Goal: Information Seeking & Learning: Learn about a topic

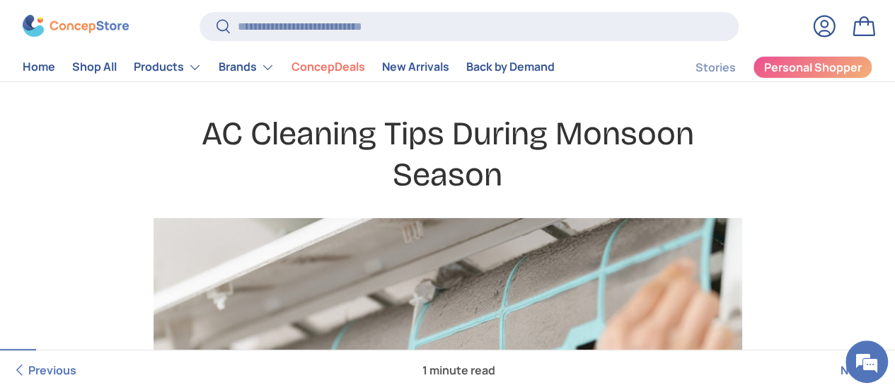
scroll to position [67, 0]
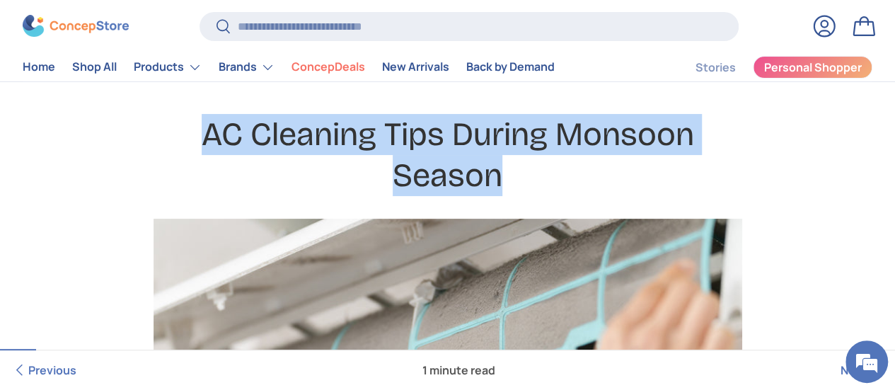
drag, startPoint x: 524, startPoint y: 178, endPoint x: 197, endPoint y: 122, distance: 331.8
click at [197, 122] on h1 "AC Cleaning Tips During Monsoon Season" at bounding box center [447, 154] width 543 height 81
copy h1 "AC Cleaning Tips During Monsoon Season"
click at [667, 166] on h1 "AC Cleaning Tips During Monsoon Season" at bounding box center [447, 154] width 543 height 81
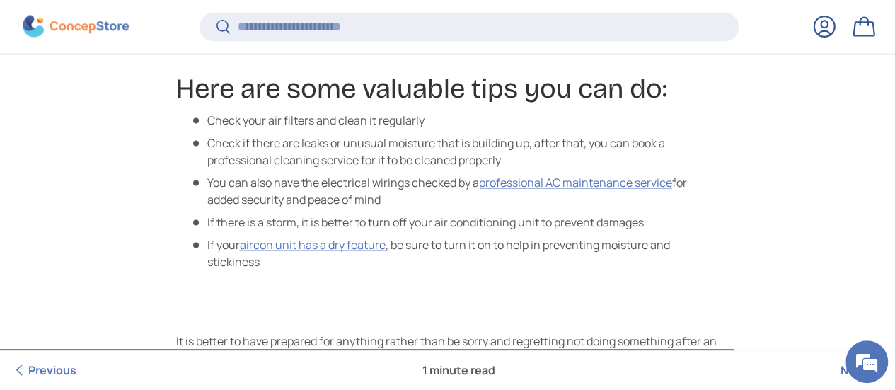
scroll to position [1252, 0]
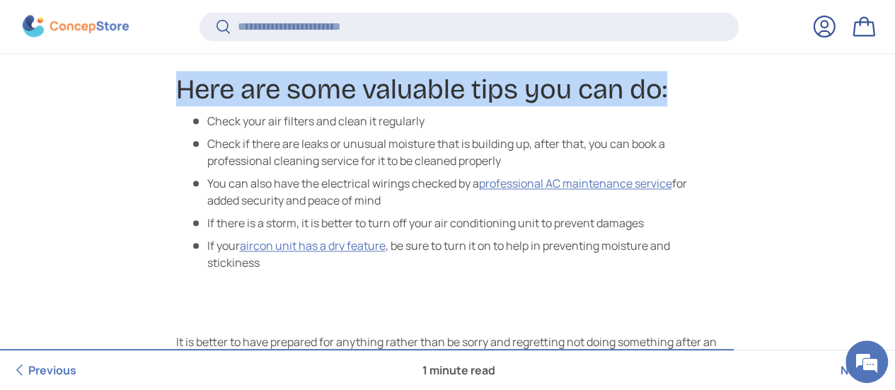
drag, startPoint x: 675, startPoint y: 124, endPoint x: 161, endPoint y: 114, distance: 513.8
copy h2 "Here are some valuable tips you can do:"
click at [584, 106] on h2 "Here are some valuable tips you can do:" at bounding box center [447, 88] width 543 height 35
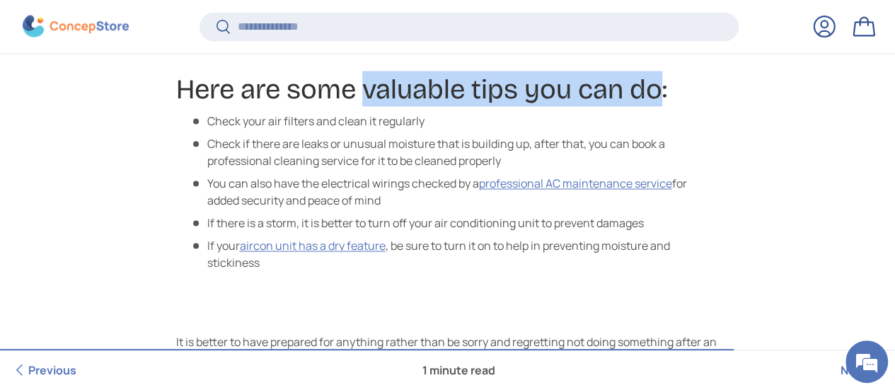
drag, startPoint x: 370, startPoint y: 113, endPoint x: 670, endPoint y: 108, distance: 300.0
click at [670, 106] on h2 "Here are some valuable tips you can do:" at bounding box center [447, 88] width 543 height 35
copy h2 "valuable tips you can do"
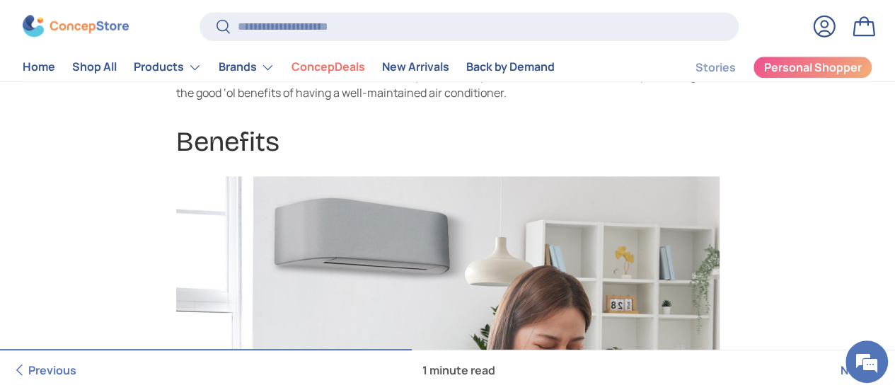
scroll to position [713, 0]
